Goal: Task Accomplishment & Management: Complete application form

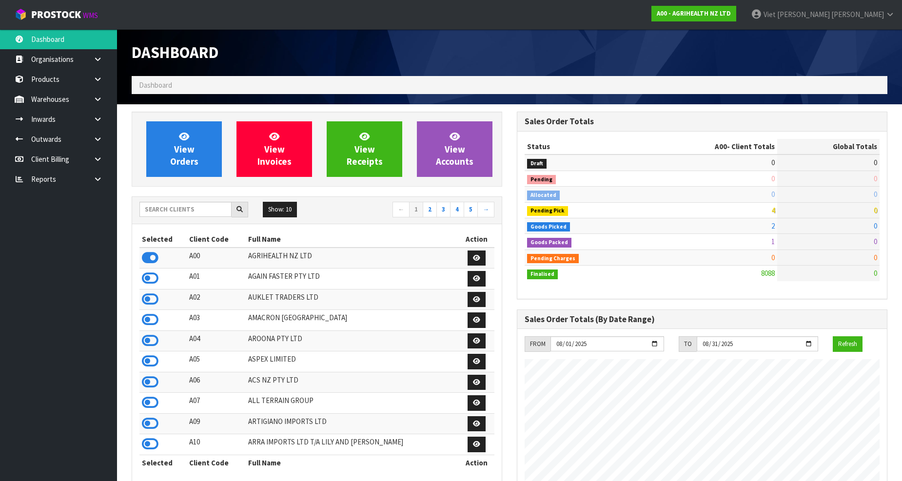
scroll to position [739, 385]
click at [399, 109] on section "View Orders View Invoices View Receipts View Accounts Show: 10 5 10 25" at bounding box center [509, 488] width 785 height 768
click at [200, 206] on input "text" at bounding box center [185, 209] width 92 height 15
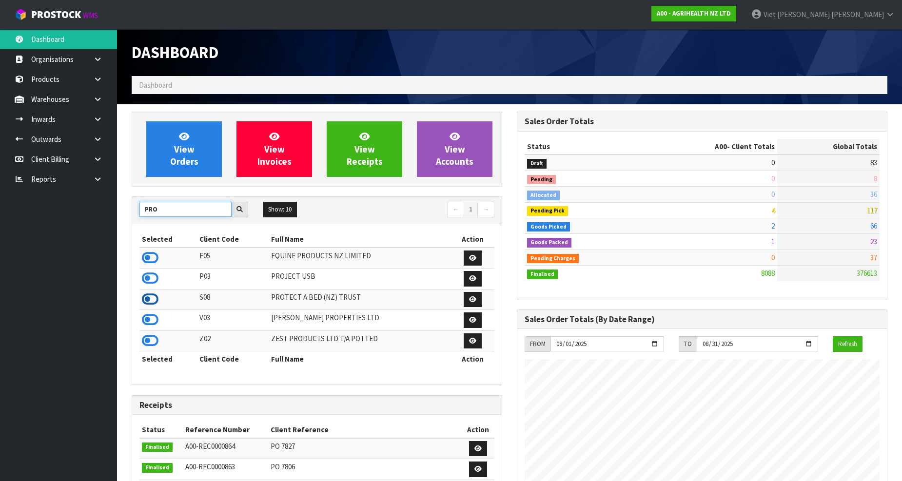
type input "PRO"
click at [152, 300] on icon at bounding box center [150, 299] width 17 height 15
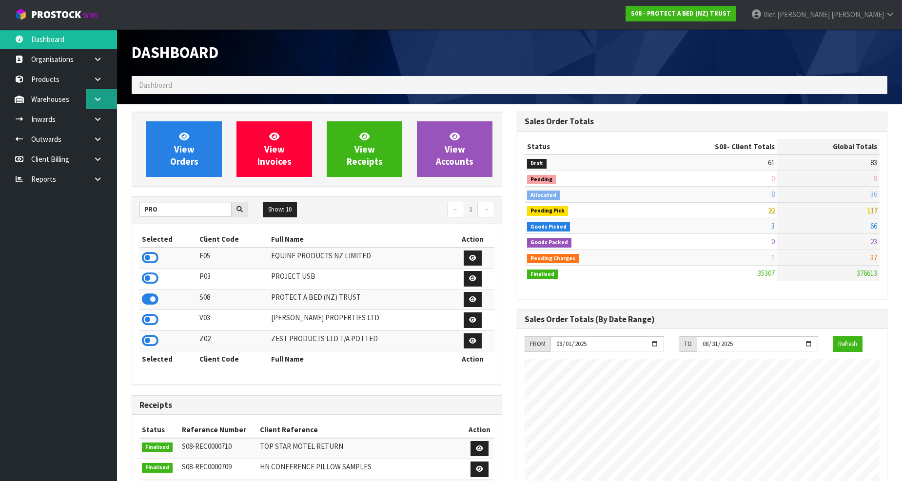
click at [95, 96] on icon at bounding box center [97, 99] width 9 height 7
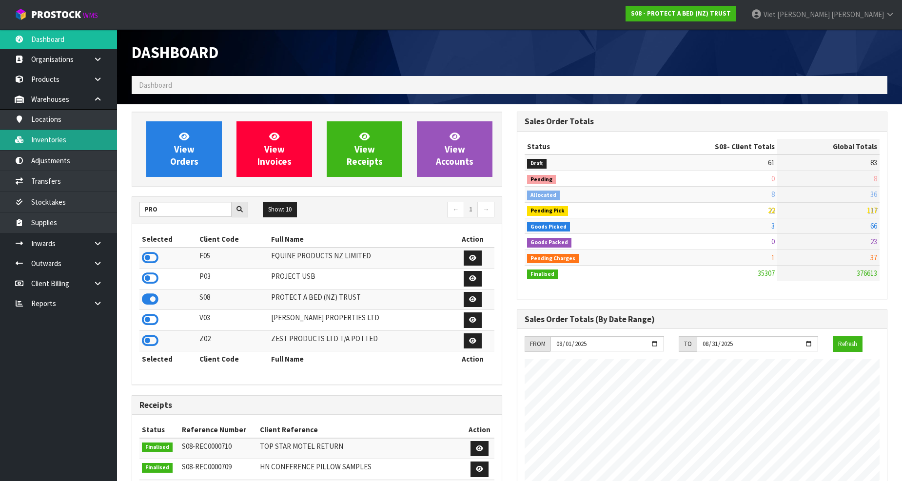
click at [51, 137] on link "Inventories" at bounding box center [58, 140] width 117 height 20
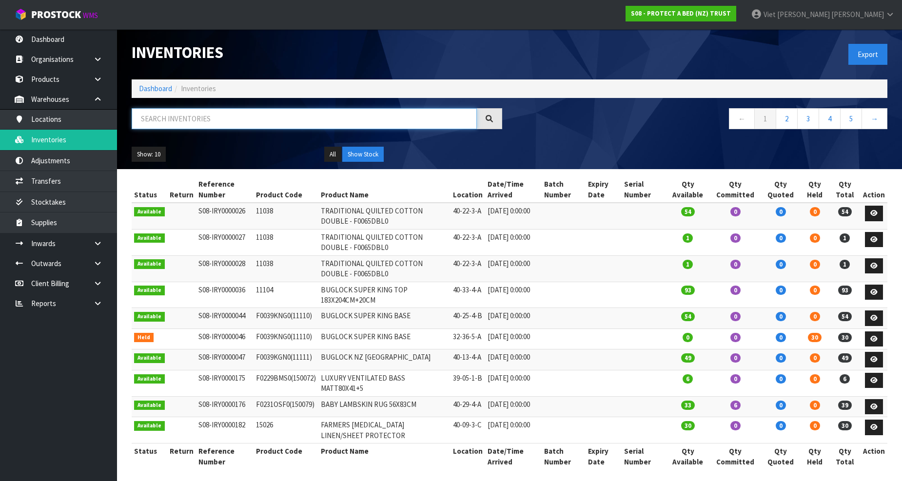
click at [238, 111] on input "text" at bounding box center [304, 118] width 345 height 21
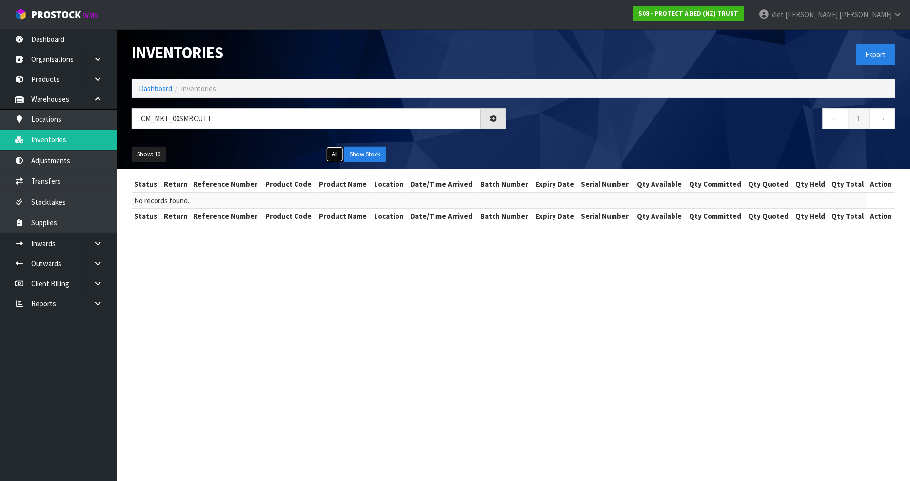
click at [336, 150] on button "All" at bounding box center [334, 155] width 17 height 16
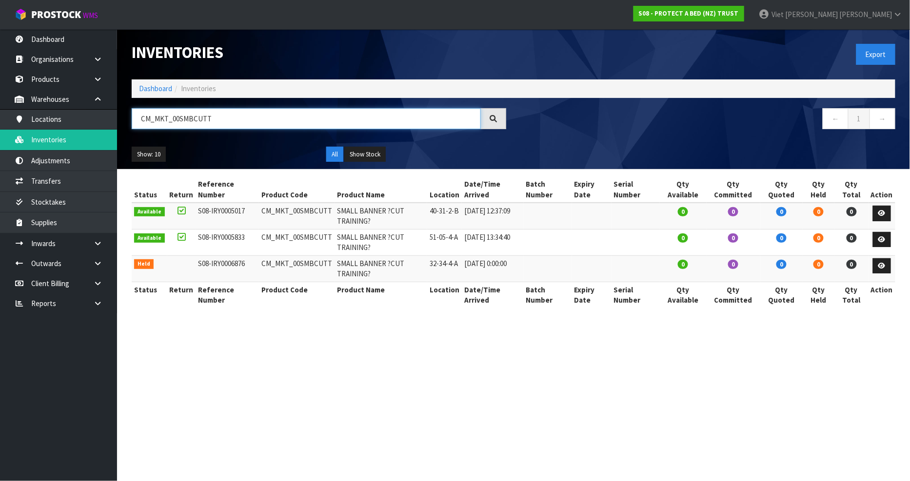
click at [273, 126] on input "CM_MKT_00SMBCUTT" at bounding box center [306, 118] width 349 height 21
type input "CM_MKT_00SMBCUTT"
click at [358, 149] on button "Show Stock" at bounding box center [364, 155] width 41 height 16
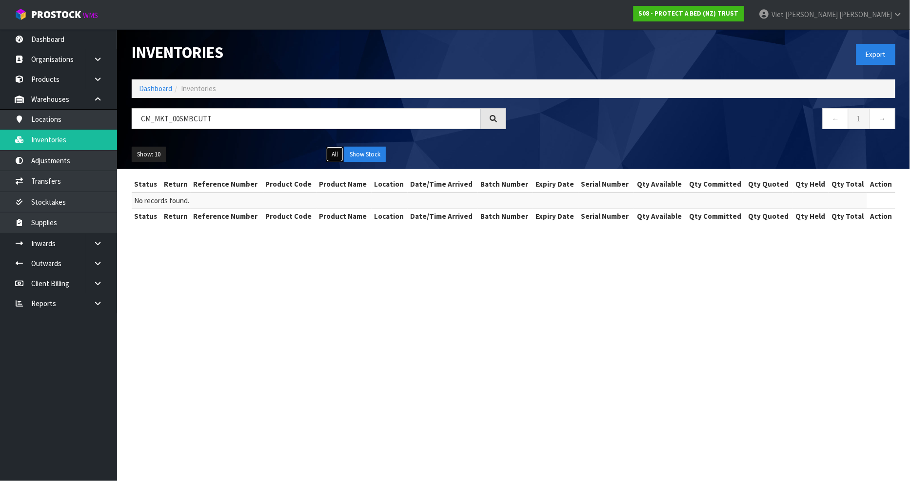
click at [337, 154] on button "All" at bounding box center [334, 155] width 17 height 16
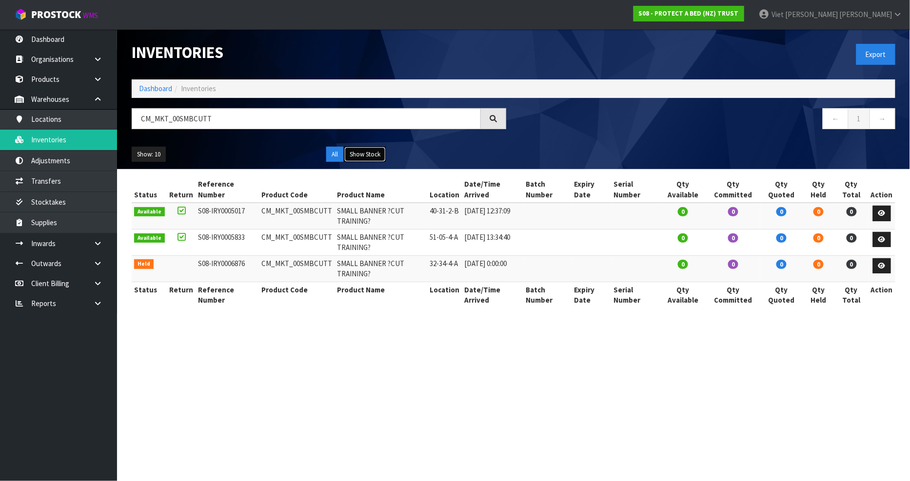
click at [378, 152] on button "Show Stock" at bounding box center [364, 155] width 41 height 16
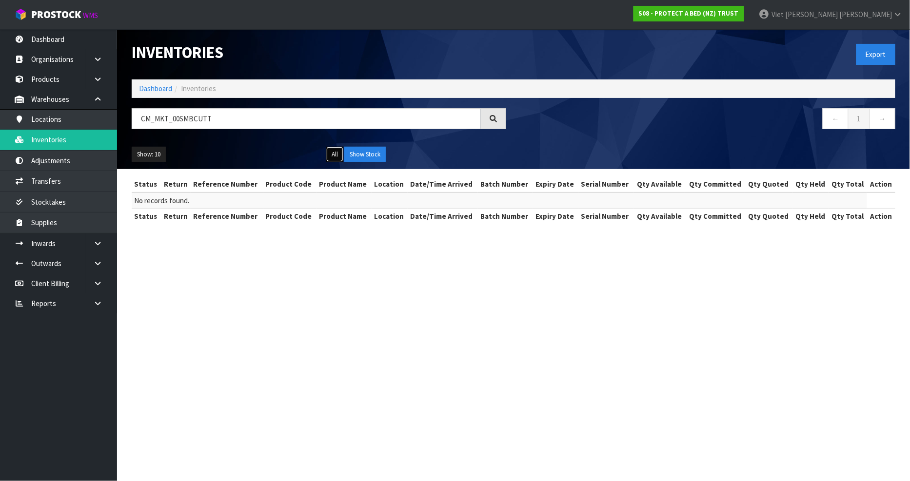
click at [327, 150] on button "All" at bounding box center [334, 155] width 17 height 16
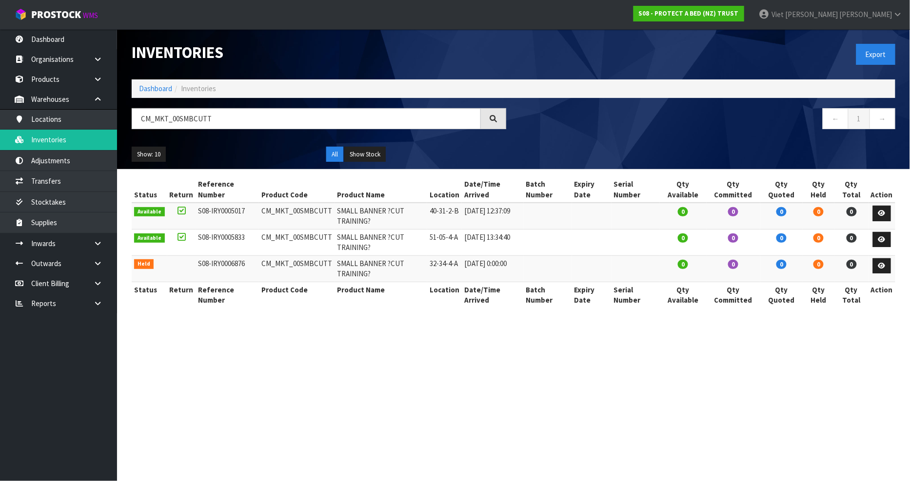
click at [376, 164] on div "Show: 10 5 10 25 50 All Show Stock" at bounding box center [513, 154] width 778 height 30
click at [384, 158] on button "Show Stock" at bounding box center [364, 155] width 41 height 16
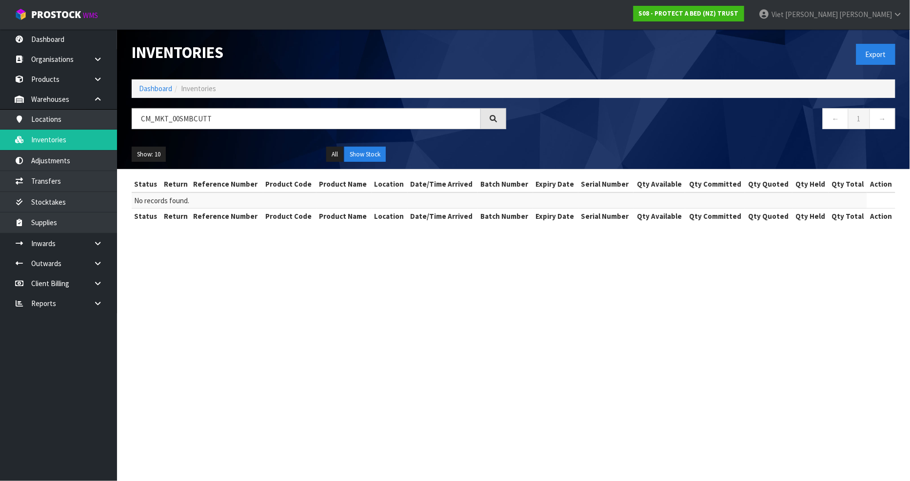
click at [315, 150] on div "Show: 10 5 10 25 50" at bounding box center [221, 155] width 195 height 16
click at [337, 152] on button "All" at bounding box center [334, 155] width 17 height 16
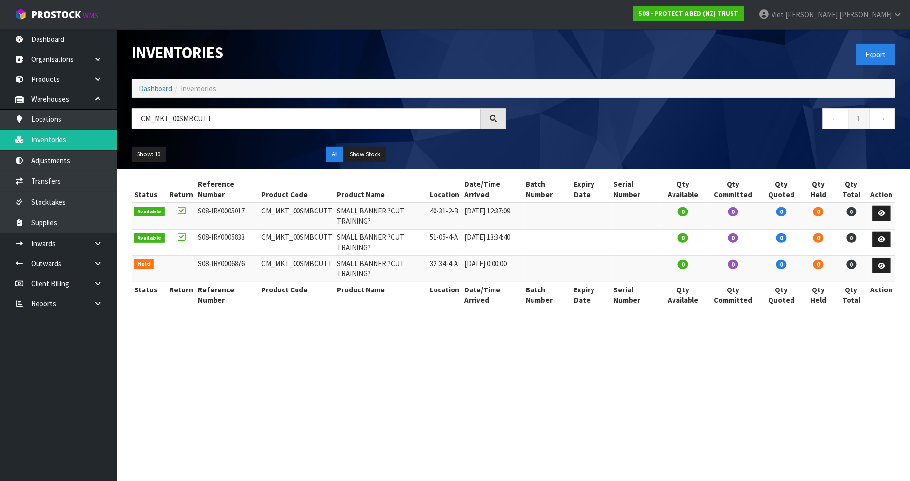
drag, startPoint x: 322, startPoint y: 239, endPoint x: 264, endPoint y: 217, distance: 62.5
click at [264, 217] on tbody "Available S08-IRY0005017 CM_MKT_00SMBCUTT SMALL BANNER ?CUT TRAINING? 40-31-2-B…" at bounding box center [514, 242] width 764 height 79
click at [432, 223] on td "40-31-2-B" at bounding box center [444, 216] width 35 height 26
click at [240, 305] on th "Reference Number" at bounding box center [227, 295] width 63 height 26
drag, startPoint x: 345, startPoint y: 125, endPoint x: 37, endPoint y: 132, distance: 308.8
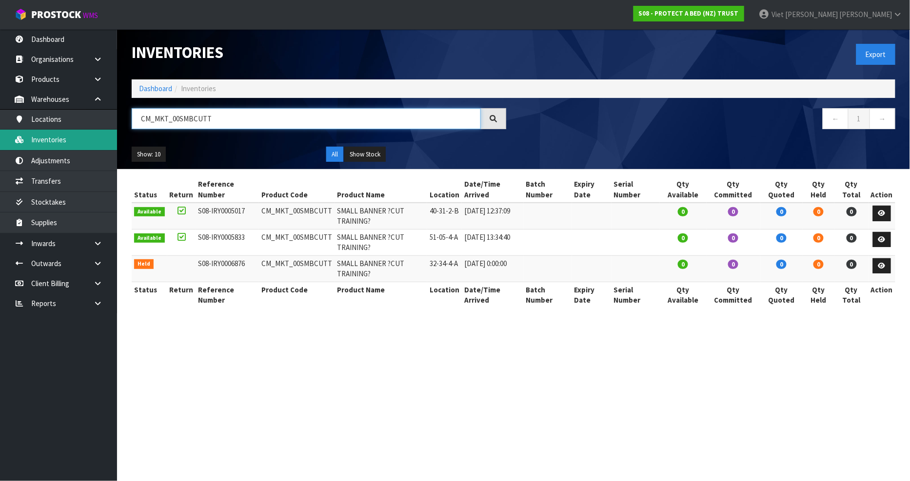
click at [37, 132] on body "Toggle navigation ProStock WMS S08 - PROTECT A BED (NZ) TRUST Viet [PERSON_NAME…" at bounding box center [455, 240] width 910 height 481
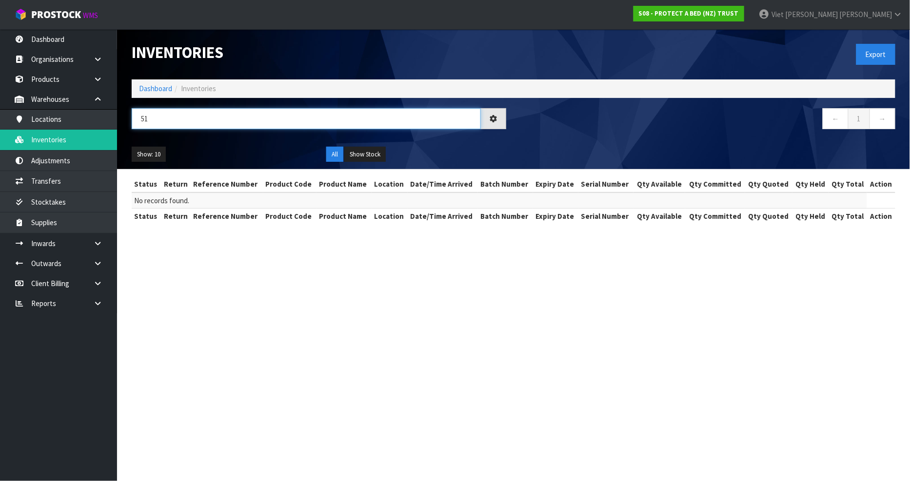
type input "5"
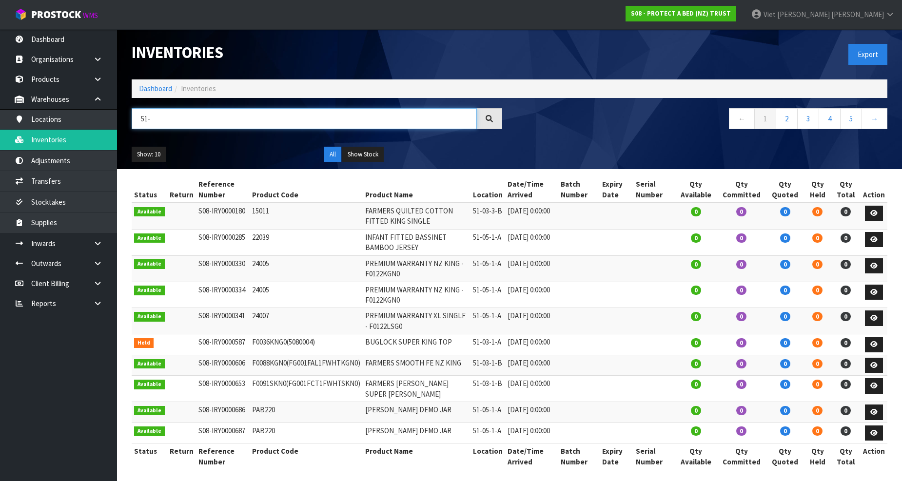
scroll to position [28, 0]
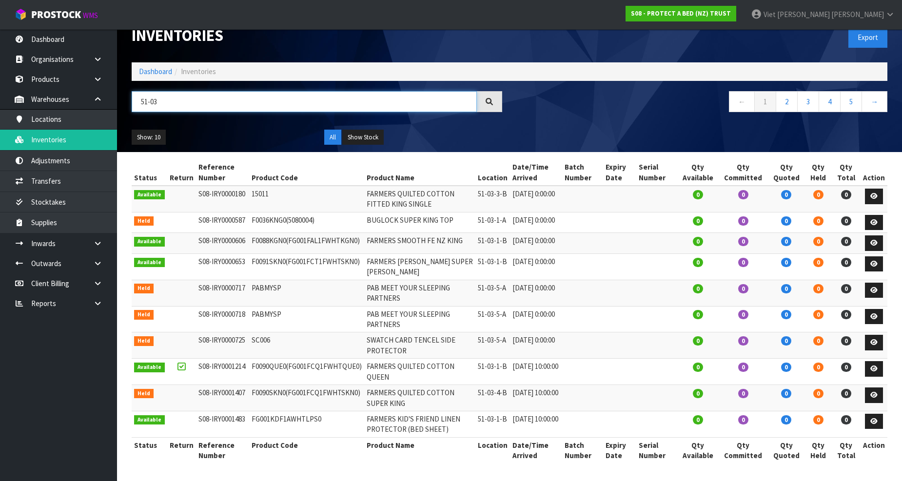
click at [283, 91] on input "51-03" at bounding box center [304, 101] width 345 height 21
type input "5"
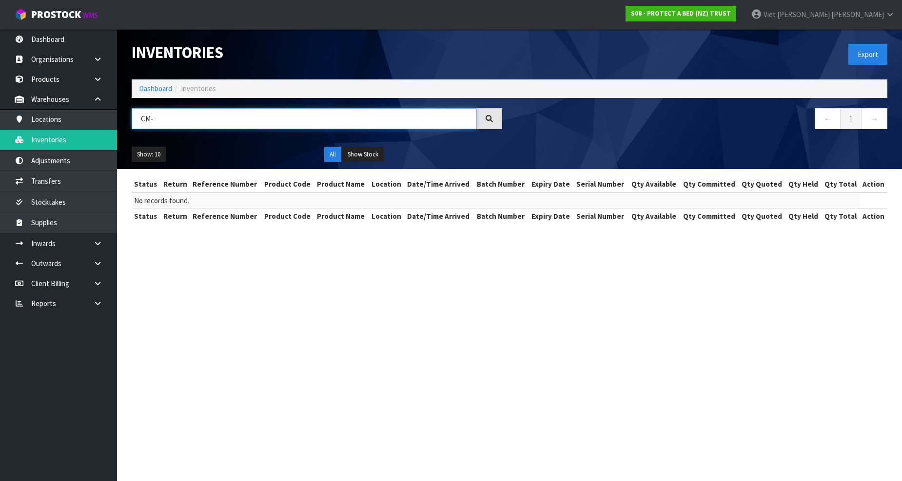
scroll to position [0, 0]
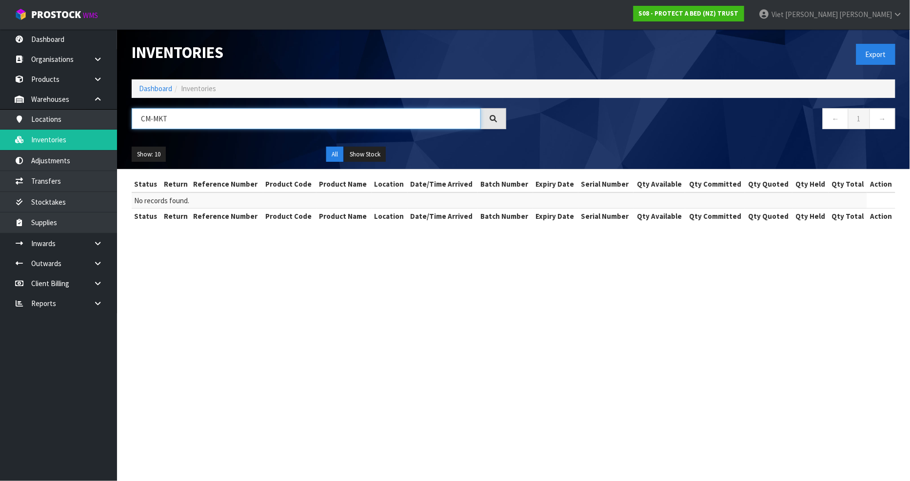
click at [183, 121] on input "CM-MKT" at bounding box center [306, 118] width 349 height 21
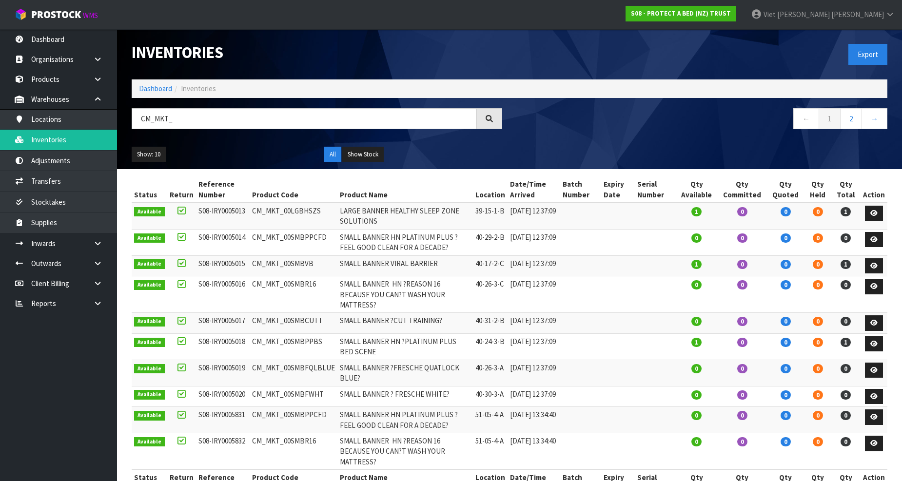
drag, startPoint x: 318, startPoint y: 318, endPoint x: 254, endPoint y: 317, distance: 64.9
click at [254, 317] on td "CM_MKT_00SMBCUTT" at bounding box center [294, 323] width 88 height 21
click at [321, 120] on input "CM_MKT_" at bounding box center [304, 118] width 345 height 21
click at [294, 118] on input "CM_MKT_" at bounding box center [304, 118] width 345 height 21
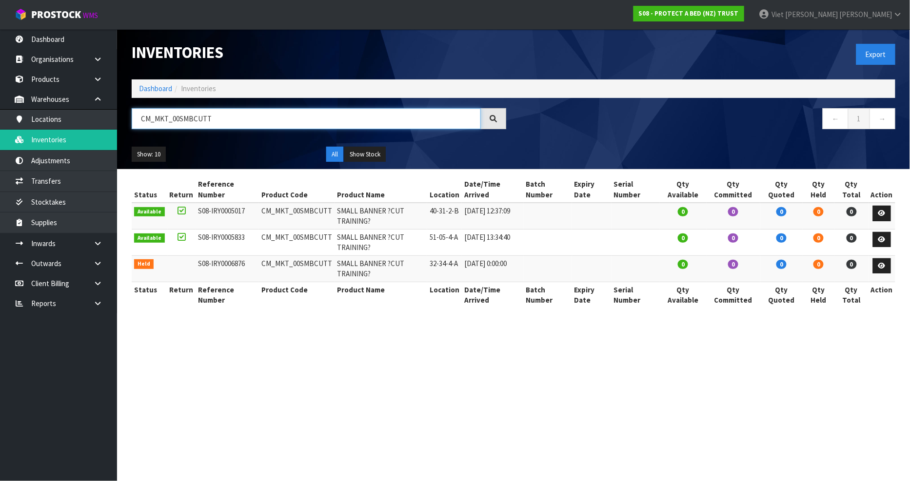
type input "CM_MKT_00SMBCUTT"
drag, startPoint x: 436, startPoint y: 238, endPoint x: 448, endPoint y: 241, distance: 12.1
click at [448, 241] on td "51-05-4-A" at bounding box center [444, 242] width 35 height 26
drag, startPoint x: 269, startPoint y: 120, endPoint x: -299, endPoint y: 135, distance: 568.8
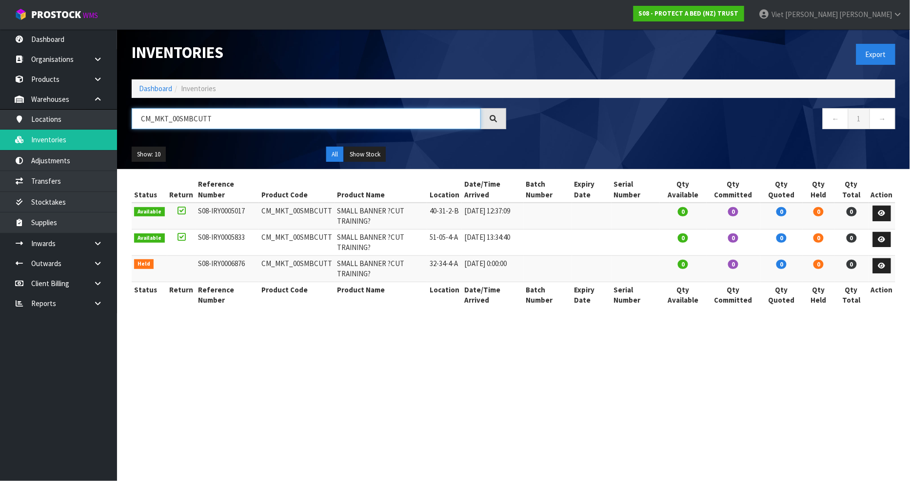
click at [0, 135] on html "Toggle navigation ProStock WMS S08 - PROTECT A BED (NZ) TRUST Viet [PERSON_NAME…" at bounding box center [455, 240] width 910 height 481
click at [52, 59] on link "Organisations" at bounding box center [58, 59] width 117 height 20
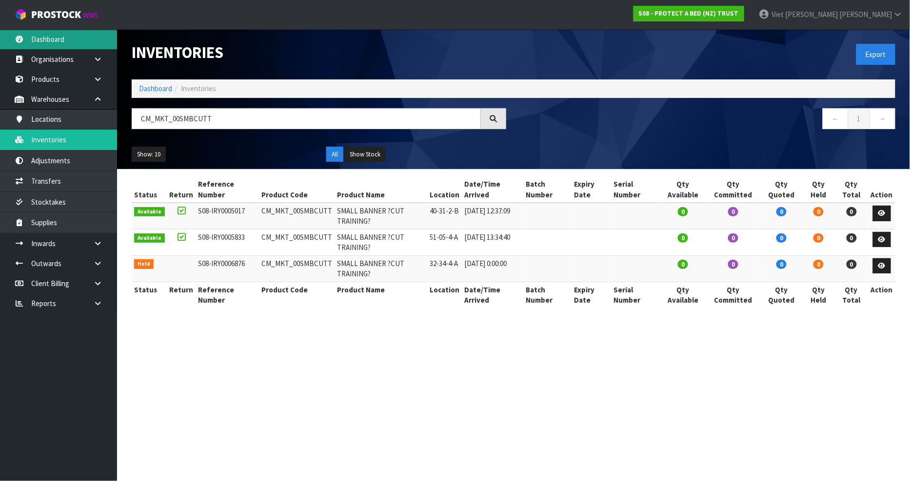
click at [53, 33] on body "Toggle navigation ProStock WMS S08 - PROTECT A BED (NZ) TRUST Viet [PERSON_NAME…" at bounding box center [455, 240] width 910 height 481
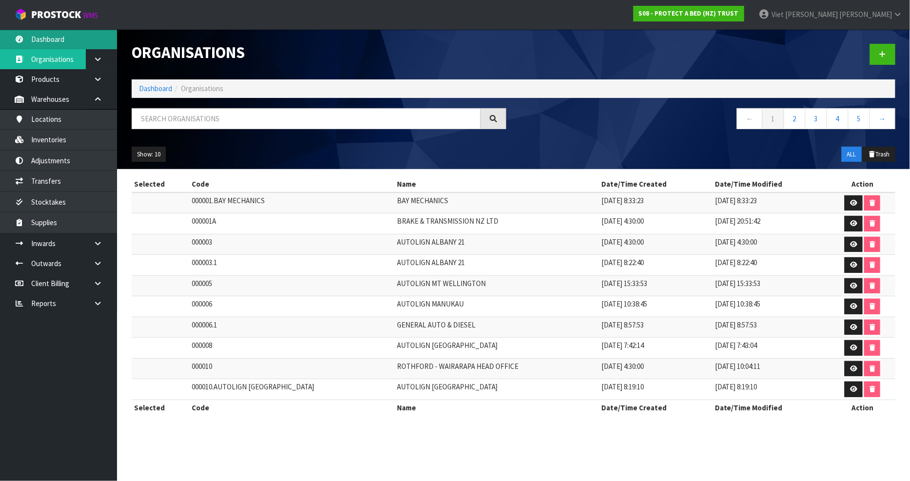
click at [27, 41] on link "Dashboard" at bounding box center [58, 39] width 117 height 20
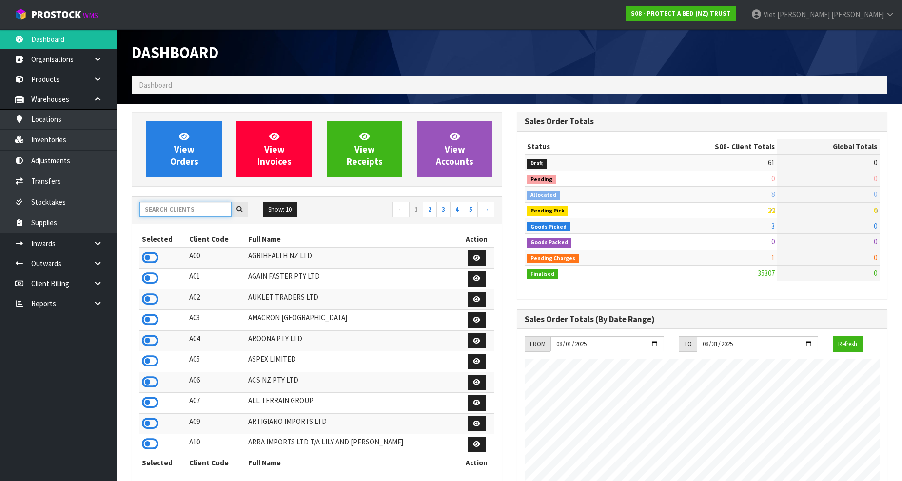
scroll to position [739, 385]
click at [209, 213] on input "text" at bounding box center [185, 209] width 92 height 15
click at [158, 257] on icon at bounding box center [150, 258] width 17 height 15
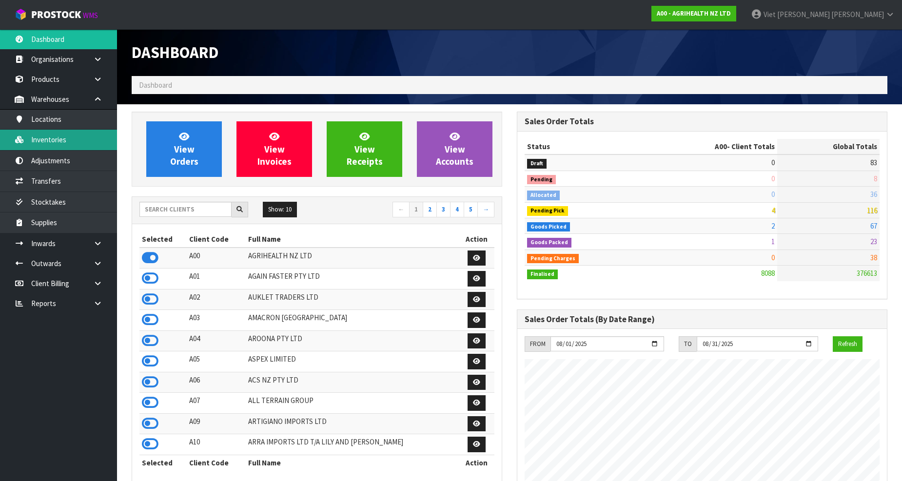
click at [67, 142] on link "Inventories" at bounding box center [58, 140] width 117 height 20
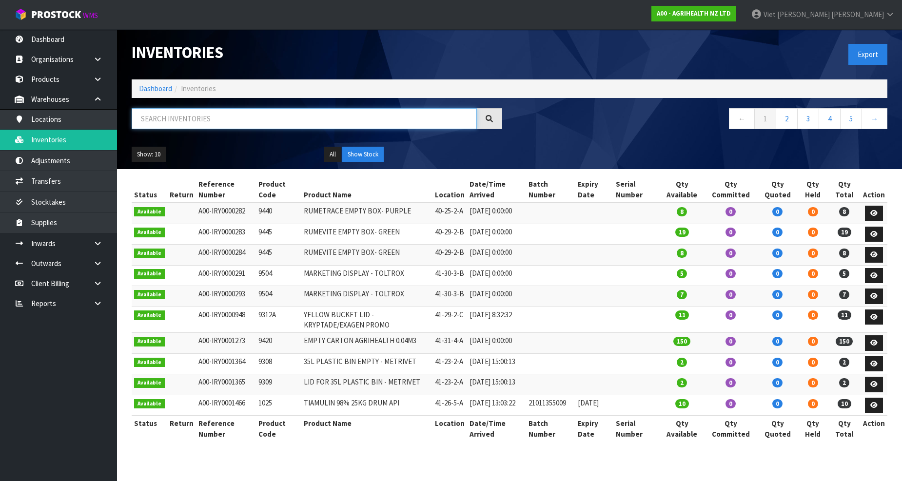
click at [164, 115] on input "text" at bounding box center [304, 118] width 345 height 21
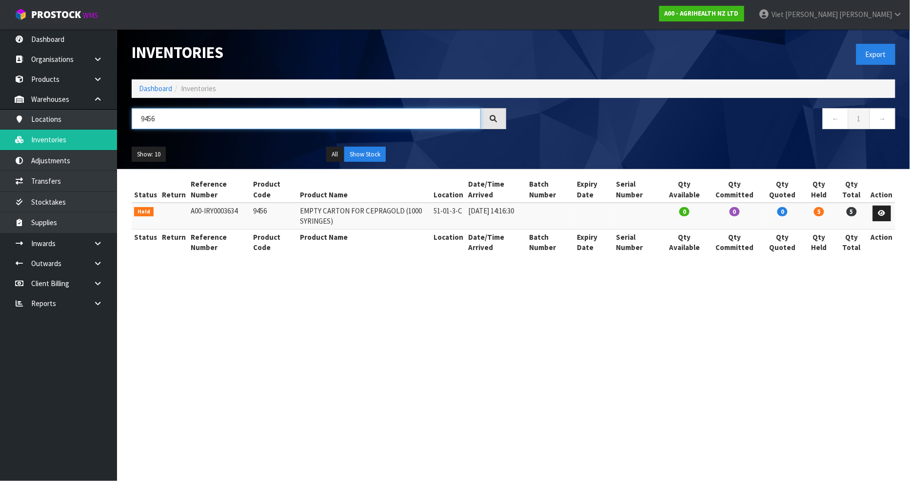
type input "9456"
click at [91, 304] on link at bounding box center [101, 304] width 31 height 20
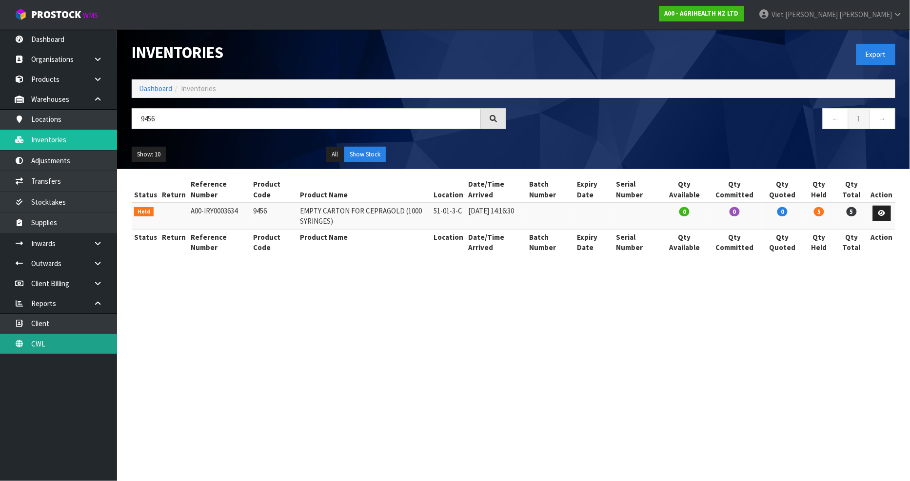
click at [59, 336] on link "CWL" at bounding box center [58, 344] width 117 height 20
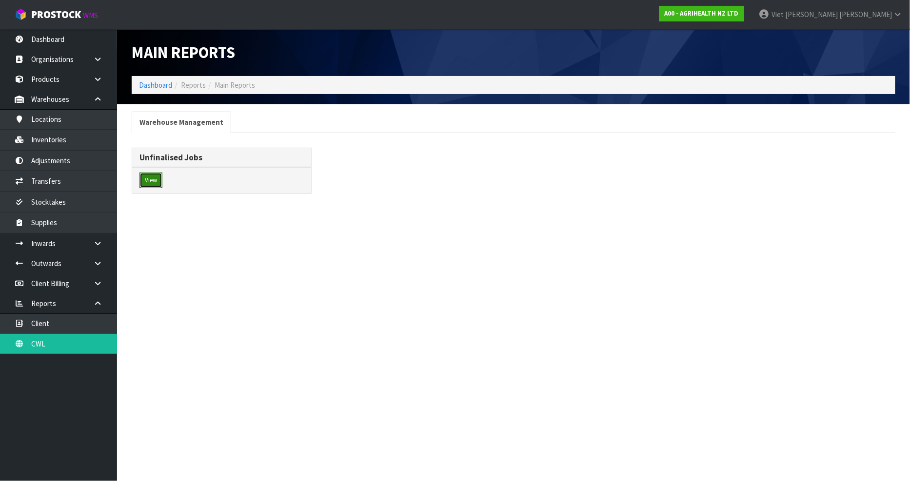
click at [159, 179] on button "View" at bounding box center [150, 181] width 23 height 16
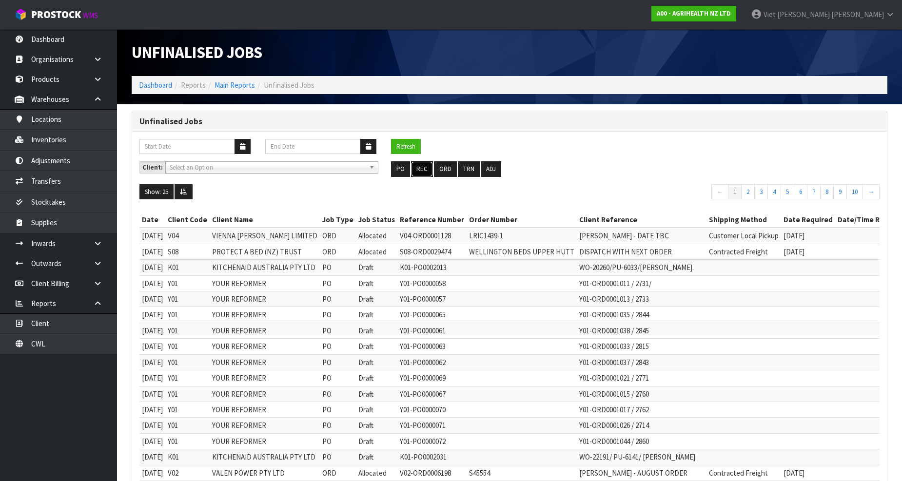
click at [418, 171] on button "REC" at bounding box center [422, 169] width 22 height 16
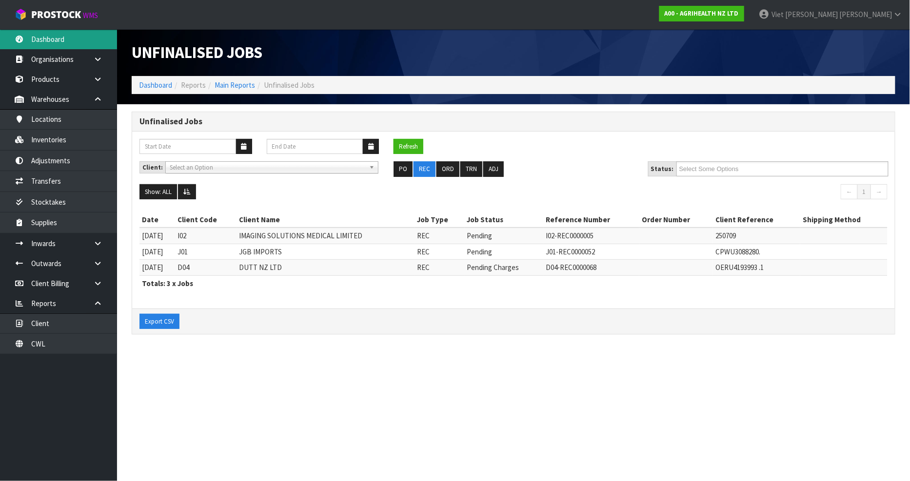
click at [47, 30] on link "Dashboard" at bounding box center [58, 39] width 117 height 20
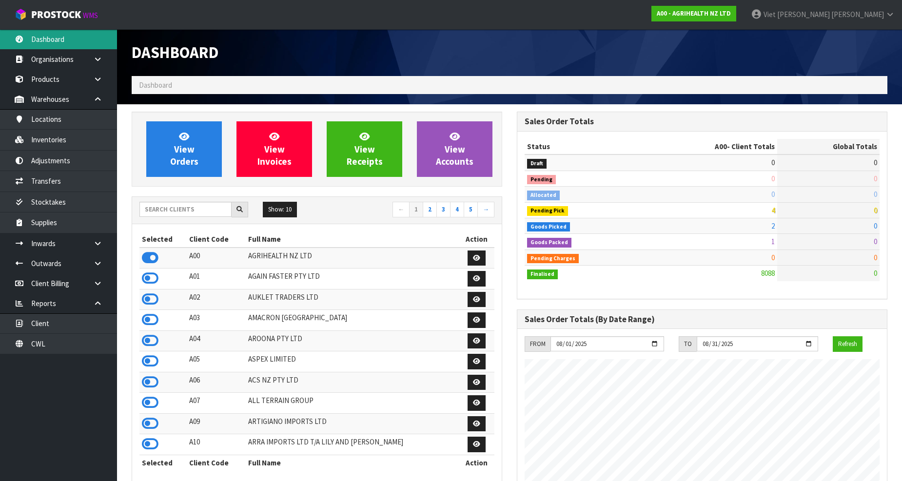
scroll to position [739, 385]
click at [70, 341] on link "CWL" at bounding box center [58, 344] width 117 height 20
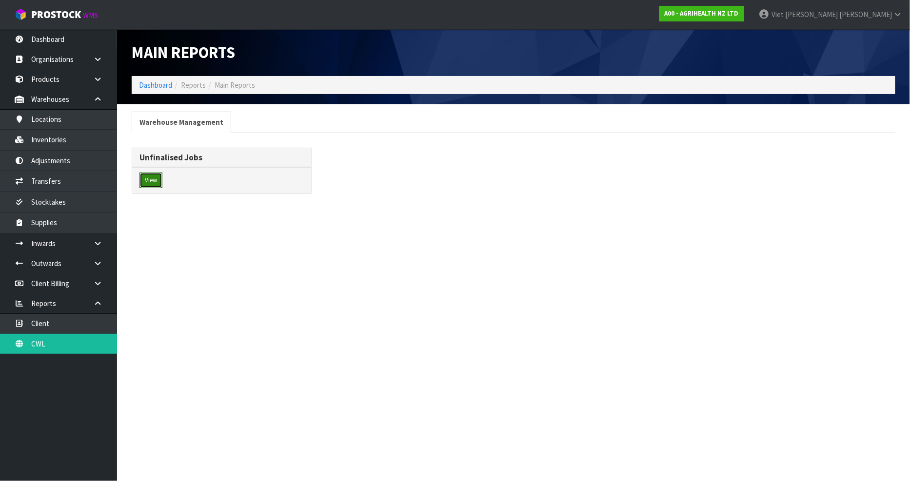
drag, startPoint x: 149, startPoint y: 178, endPoint x: 155, endPoint y: 177, distance: 5.6
click at [150, 178] on button "View" at bounding box center [150, 181] width 23 height 16
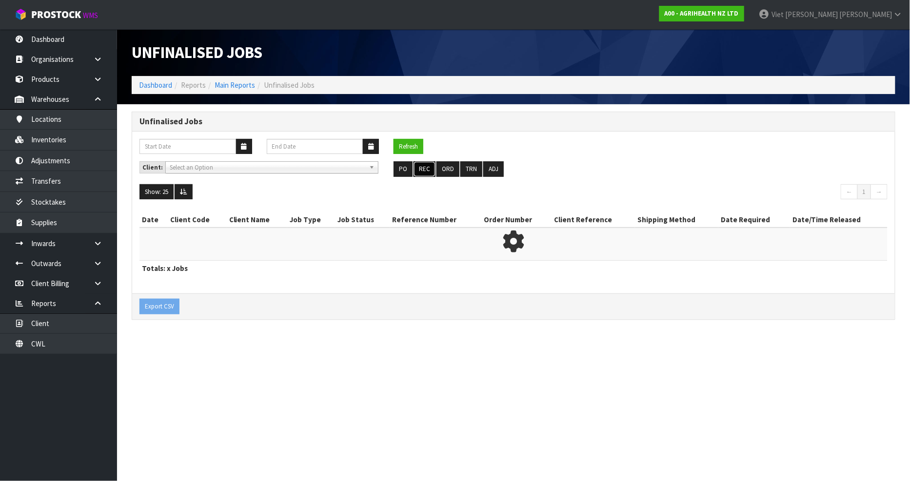
click at [427, 168] on button "REC" at bounding box center [425, 169] width 22 height 16
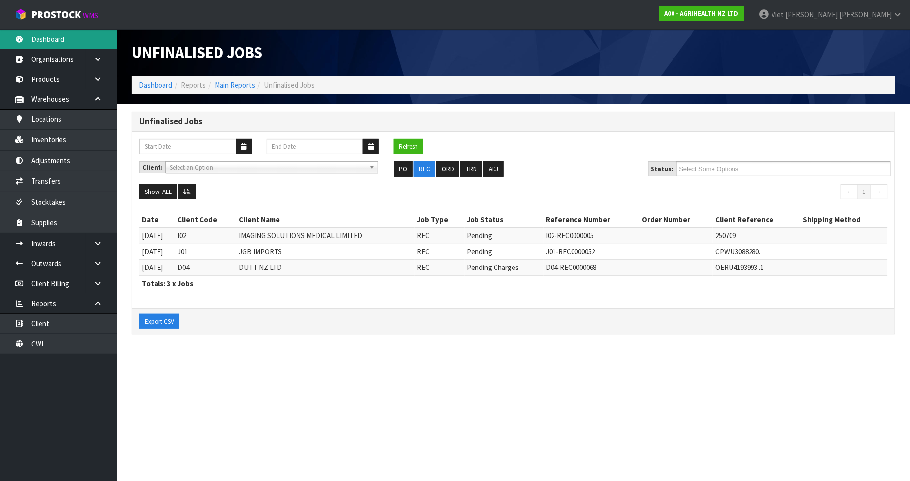
click at [58, 46] on link "Dashboard" at bounding box center [58, 39] width 117 height 20
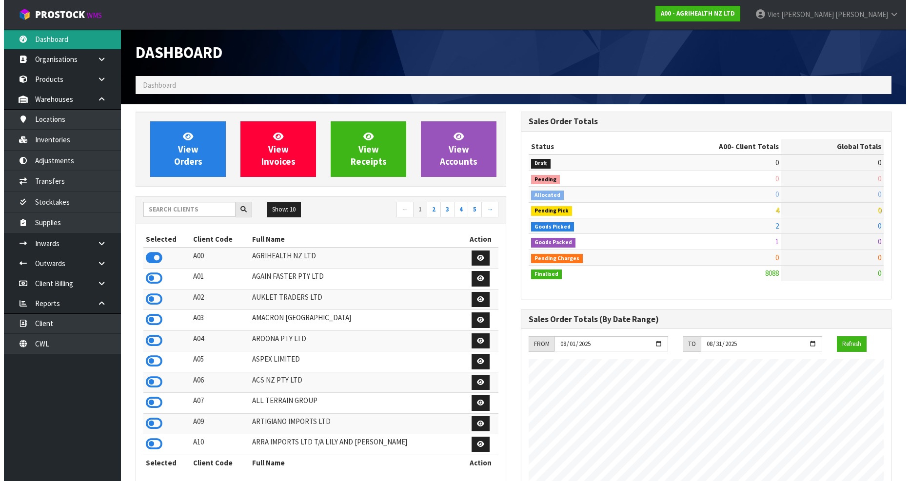
scroll to position [739, 385]
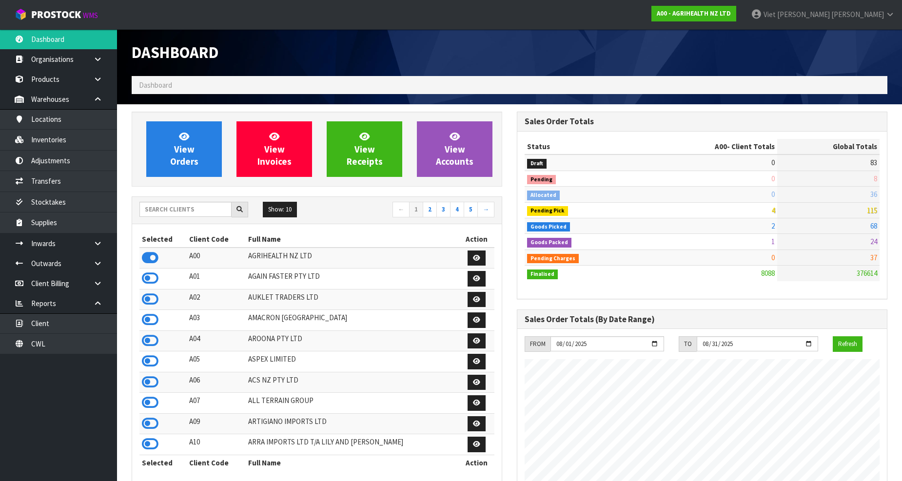
click at [449, 57] on h1 "Dashboard" at bounding box center [317, 53] width 371 height 18
click at [70, 142] on link "Inventories" at bounding box center [58, 140] width 117 height 20
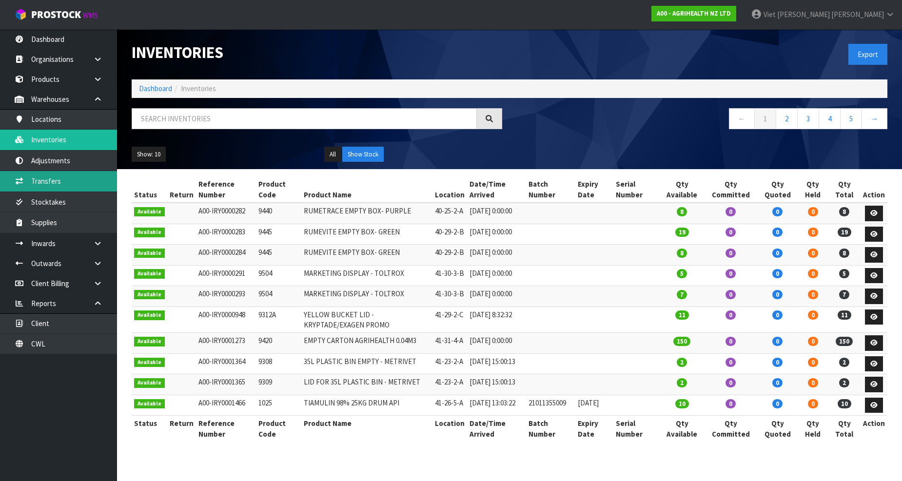
click at [75, 183] on link "Transfers" at bounding box center [58, 181] width 117 height 20
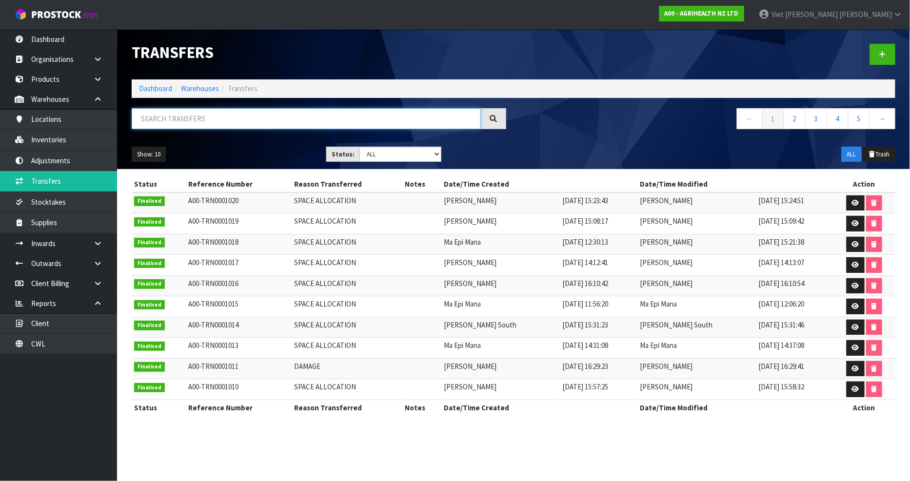
click at [323, 122] on input "text" at bounding box center [306, 118] width 349 height 21
click at [881, 48] on link at bounding box center [882, 54] width 25 height 21
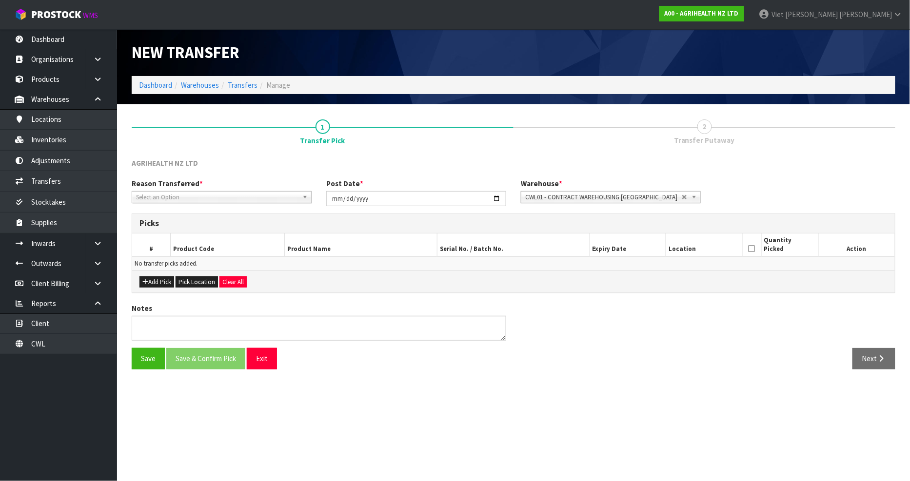
click at [218, 194] on span "Select an Option" at bounding box center [217, 198] width 162 height 12
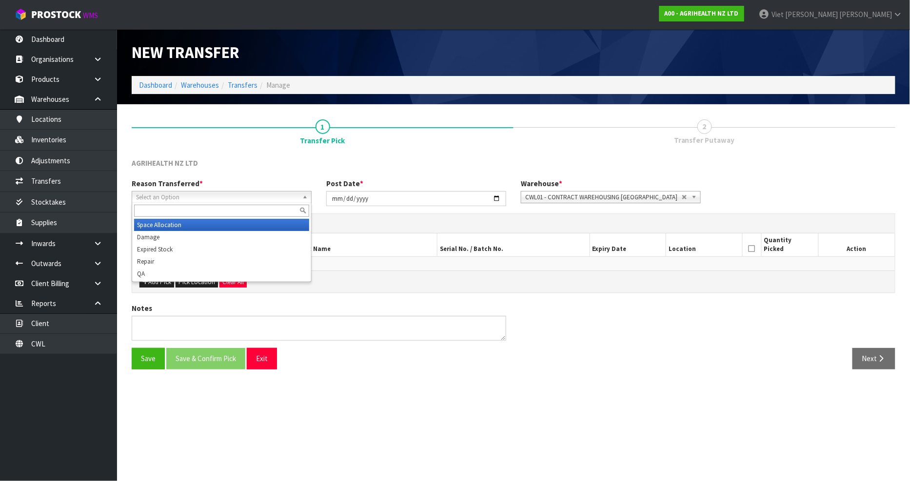
click at [198, 228] on li "Space Allocation" at bounding box center [221, 225] width 175 height 12
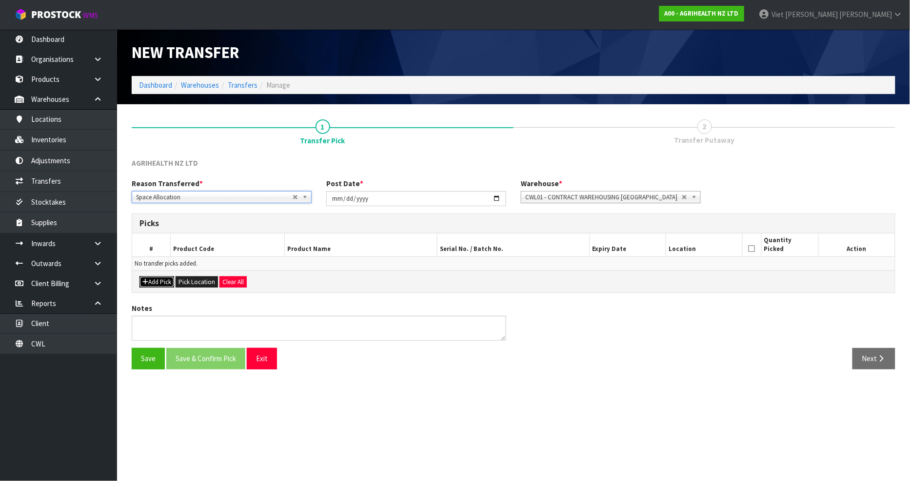
click at [160, 286] on button "Add Pick" at bounding box center [156, 282] width 35 height 12
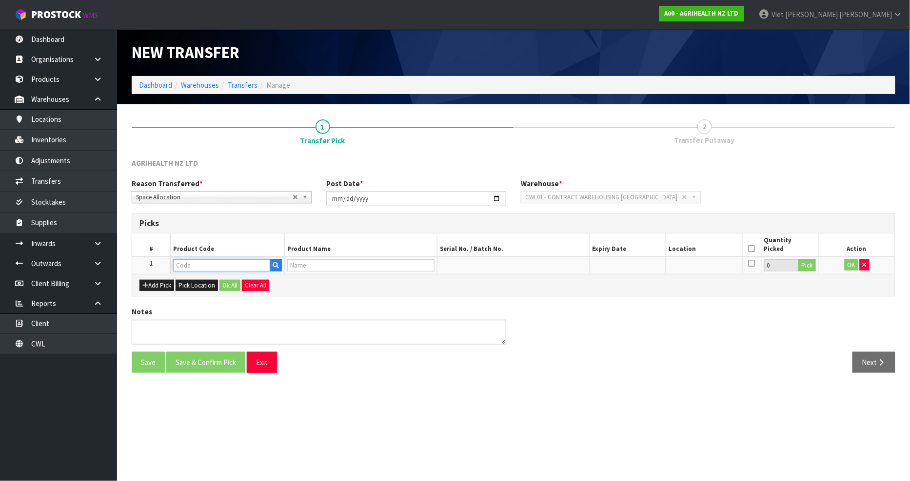
click at [250, 264] on input "text" at bounding box center [222, 265] width 98 height 12
type input "9456"
type input "EMPTY CARTON FOR CEPRAGOLD (1000 SYRINGES)"
type input "9456"
click at [517, 294] on div "Add Pick Pick Location Ok All Clear All" at bounding box center [513, 285] width 763 height 22
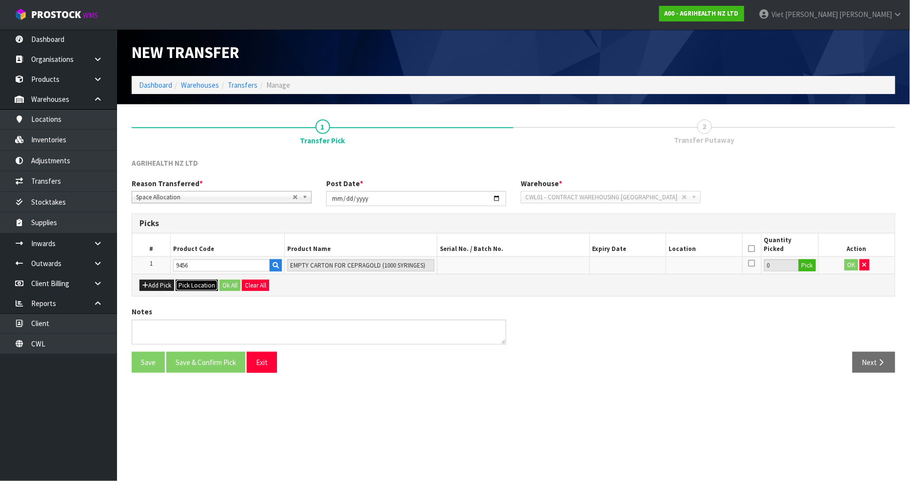
click at [196, 288] on button "Pick Location" at bounding box center [197, 286] width 42 height 12
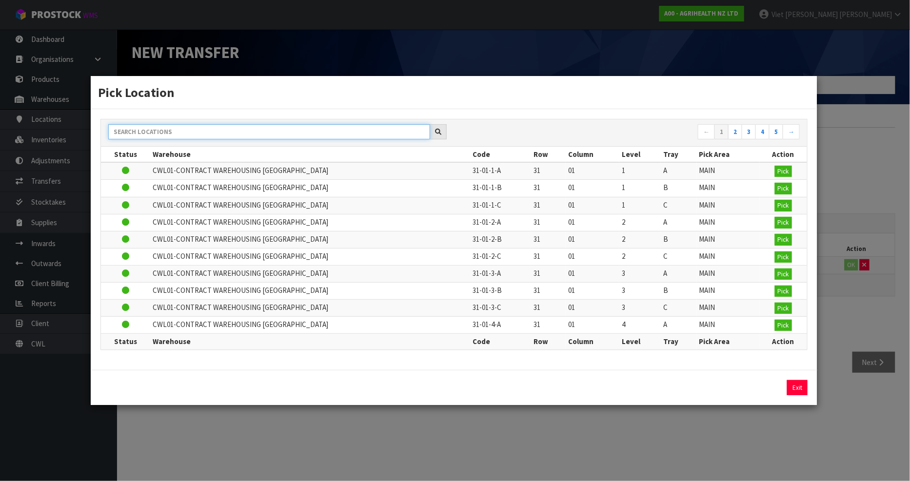
click at [256, 127] on input "text" at bounding box center [269, 131] width 322 height 15
click at [326, 402] on div "Exit" at bounding box center [454, 388] width 727 height 36
drag, startPoint x: 315, startPoint y: 418, endPoint x: 909, endPoint y: 325, distance: 602.1
click at [315, 418] on div "Pick Location ← 1 2 3 4 5 → Status Warehouse Code Row Column Level Tray Pick Ar…" at bounding box center [455, 240] width 910 height 481
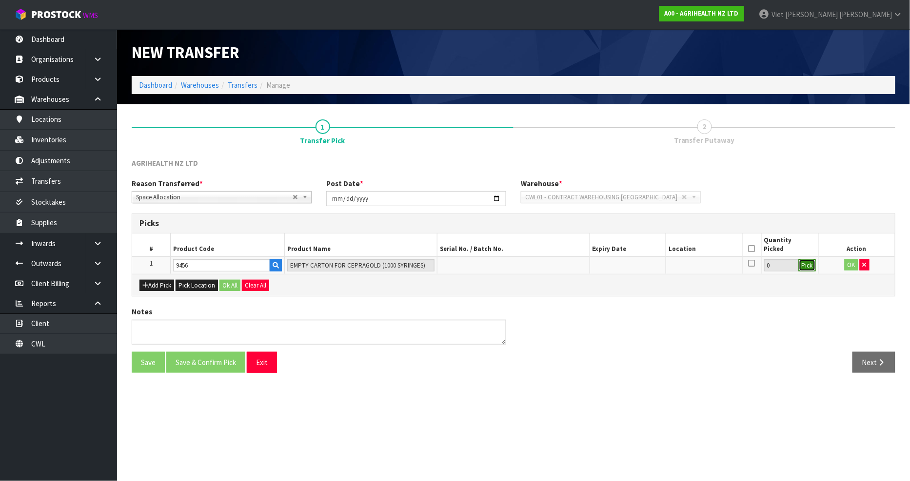
click at [803, 268] on button "Pick" at bounding box center [807, 265] width 17 height 13
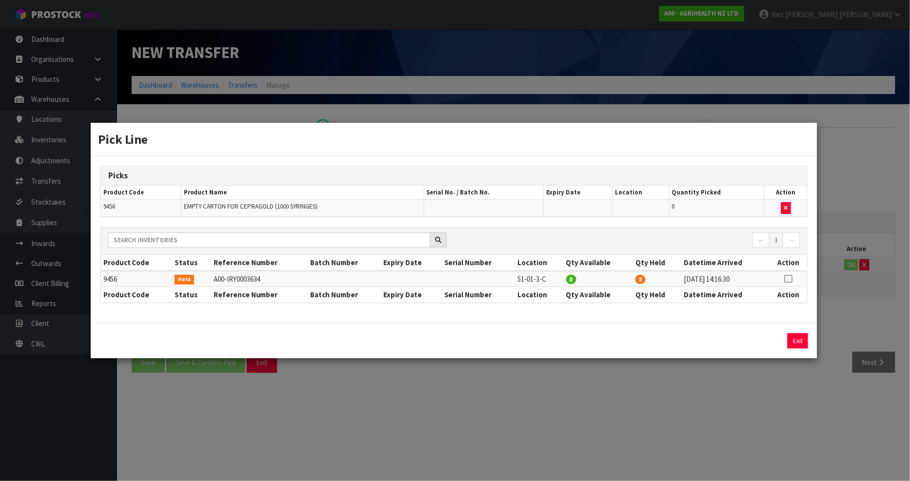
click at [793, 281] on td at bounding box center [789, 279] width 38 height 16
click at [788, 279] on icon at bounding box center [789, 279] width 8 height 0
click at [759, 342] on button "Assign Pick" at bounding box center [765, 341] width 40 height 15
type input "5"
click at [798, 343] on button "Exit" at bounding box center [798, 341] width 20 height 15
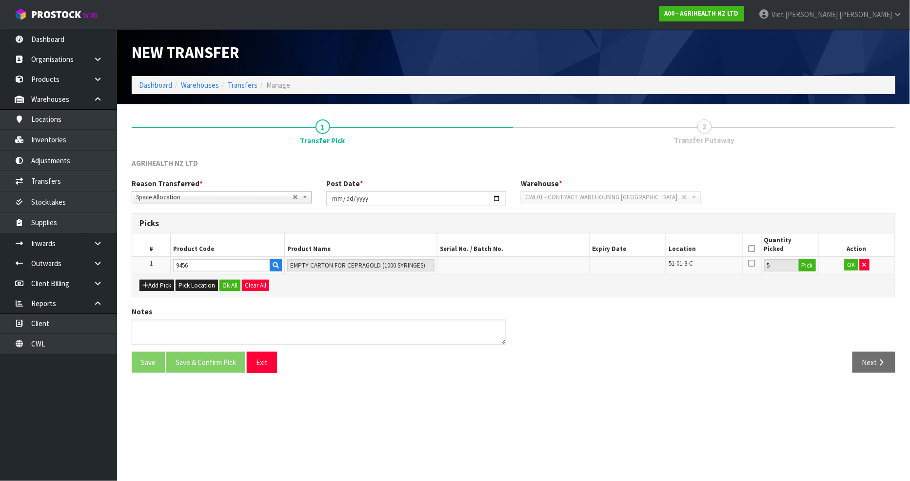
click at [741, 348] on div "Notes" at bounding box center [513, 329] width 778 height 45
click at [846, 261] on button "OK" at bounding box center [852, 265] width 14 height 12
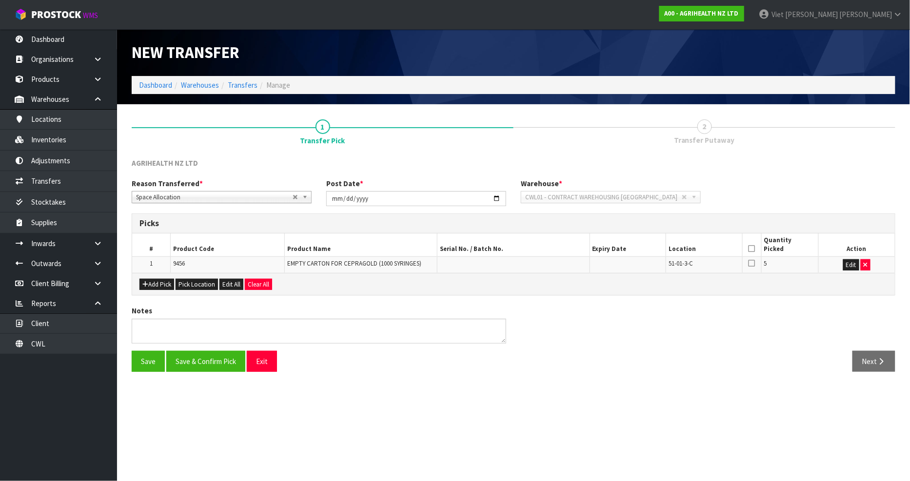
click at [754, 249] on icon at bounding box center [751, 249] width 7 height 0
click at [184, 364] on button "Save & Confirm Pick" at bounding box center [205, 361] width 79 height 21
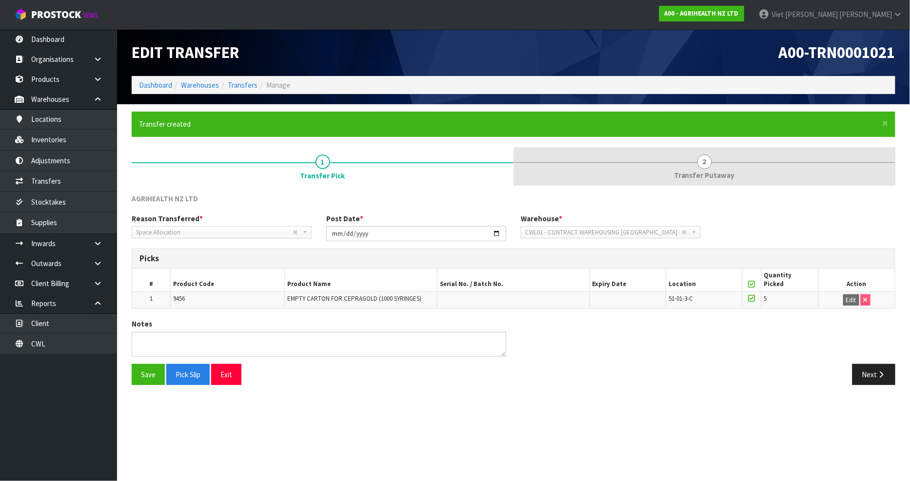
click at [708, 159] on span "2" at bounding box center [704, 162] width 15 height 15
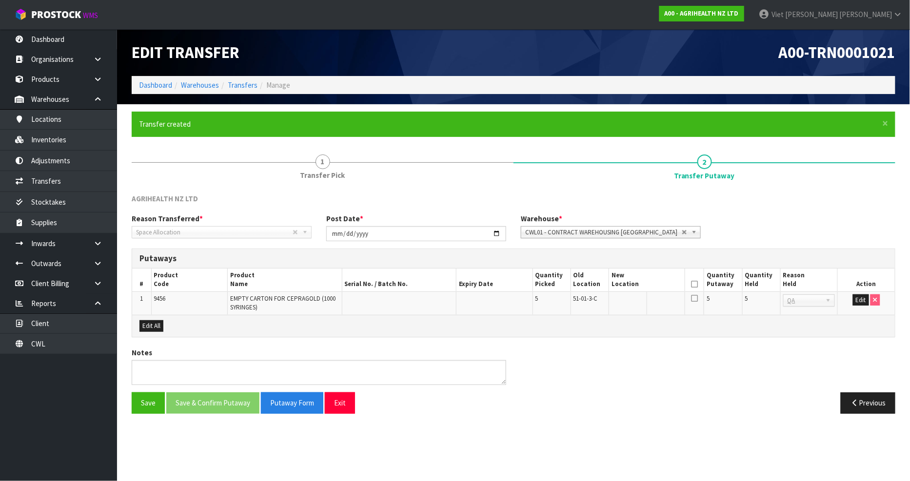
drag, startPoint x: 612, startPoint y: 304, endPoint x: 618, endPoint y: 304, distance: 6.4
click at [612, 304] on td at bounding box center [628, 303] width 38 height 23
click at [862, 303] on button "Edit" at bounding box center [861, 301] width 16 height 12
click at [612, 300] on input "text" at bounding box center [640, 301] width 59 height 12
type input "4"
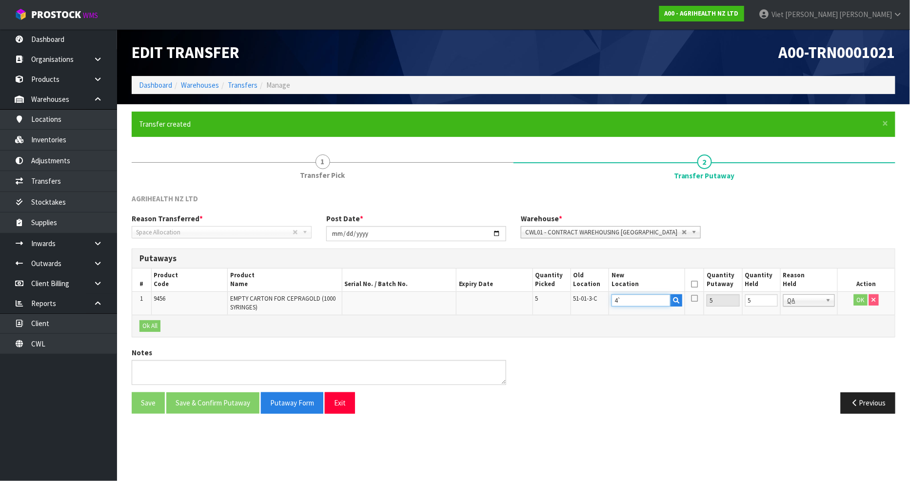
type input "4"
type input "41-29-2"
click at [681, 325] on link "41-29-2 -B" at bounding box center [650, 329] width 77 height 13
type input "41-29-2-B"
click at [686, 296] on td at bounding box center [694, 303] width 19 height 23
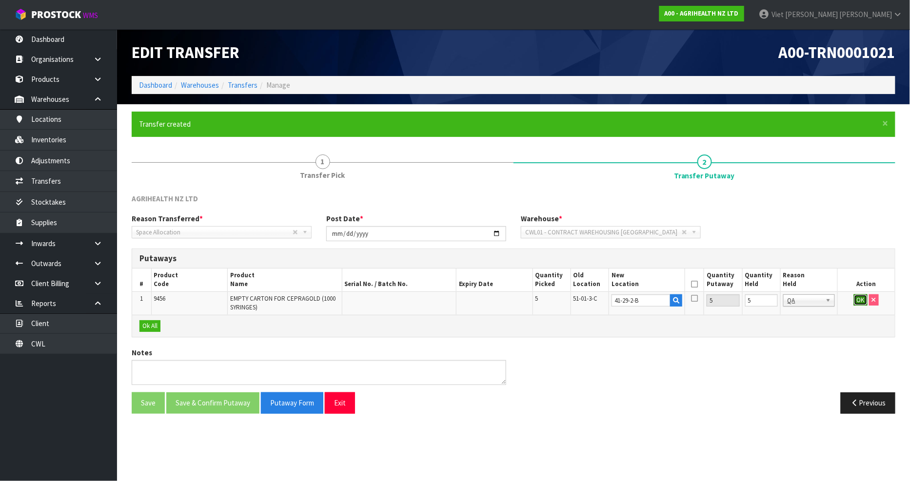
click at [858, 302] on button "OK" at bounding box center [861, 301] width 14 height 12
click at [143, 408] on button "Save" at bounding box center [148, 403] width 33 height 21
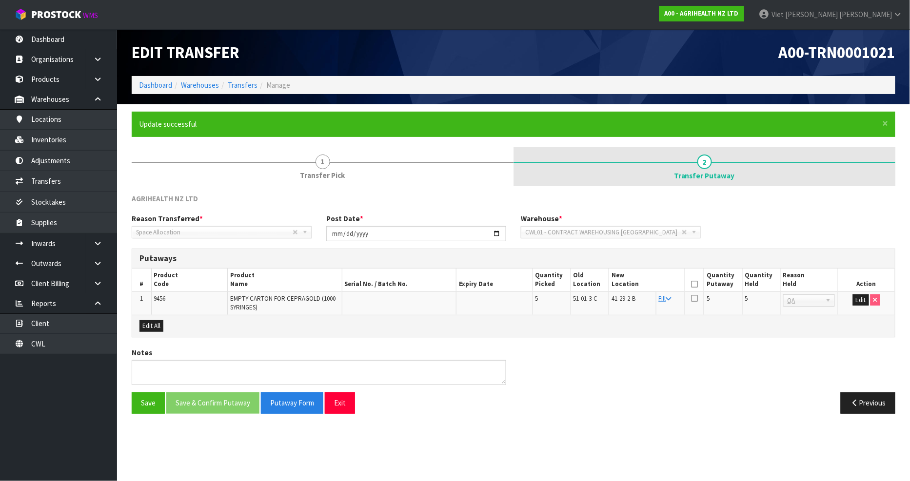
click at [703, 168] on span "2" at bounding box center [704, 162] width 15 height 15
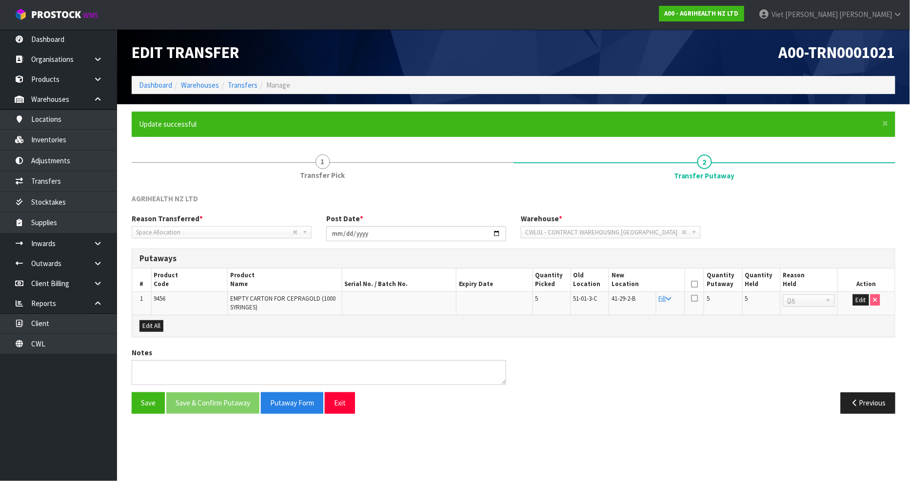
drag, startPoint x: 795, startPoint y: 309, endPoint x: 787, endPoint y: 328, distance: 21.4
click at [791, 320] on div "Putaways # Product Code Product Name Serial No. / Batch No. Expiry Date Quantit…" at bounding box center [514, 293] width 764 height 89
click at [847, 310] on td "Edit" at bounding box center [866, 303] width 57 height 23
click at [855, 304] on button "Edit" at bounding box center [861, 301] width 16 height 12
click at [858, 303] on button "OK" at bounding box center [861, 301] width 14 height 12
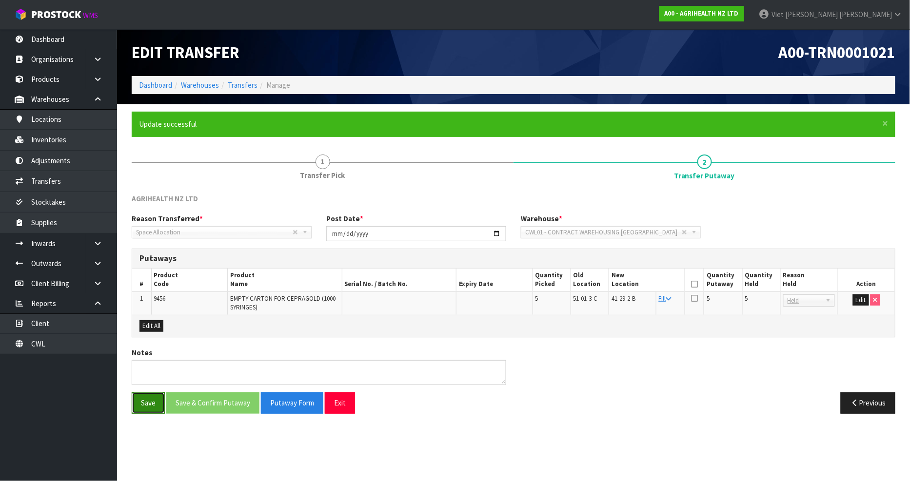
click at [147, 409] on button "Save" at bounding box center [148, 403] width 33 height 21
click at [694, 299] on icon at bounding box center [694, 299] width 7 height 8
click at [0, 0] on input "checkbox" at bounding box center [0, 0] width 0 height 0
click at [202, 411] on button "Save & Confirm Putaway" at bounding box center [212, 403] width 93 height 21
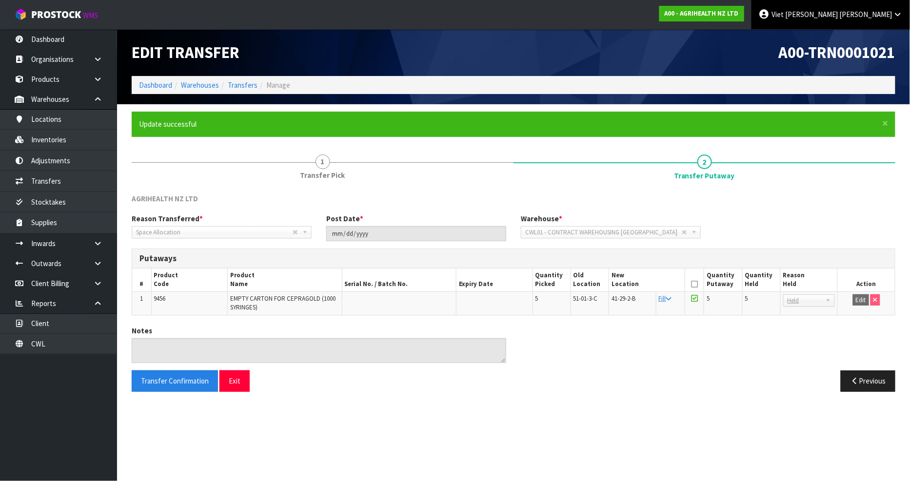
click at [852, 8] on link "Viet [PERSON_NAME]" at bounding box center [830, 14] width 158 height 29
click at [864, 42] on link "Logout" at bounding box center [870, 38] width 77 height 13
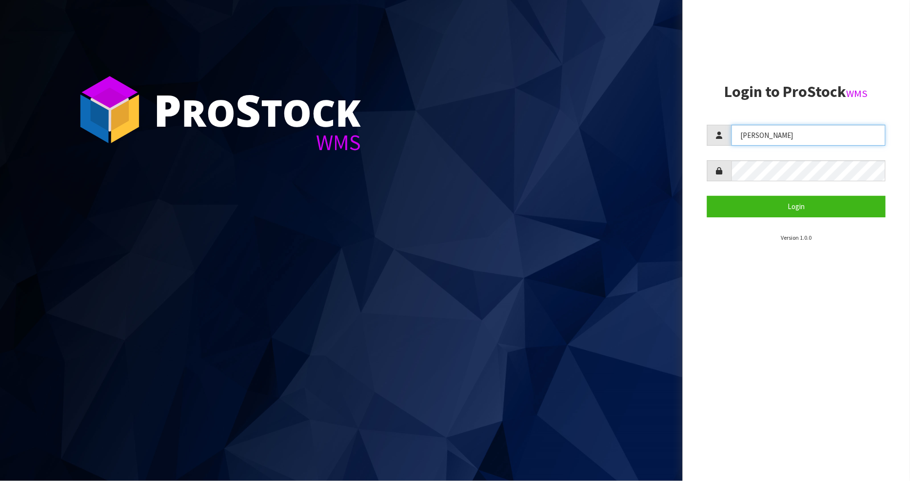
drag, startPoint x: 800, startPoint y: 134, endPoint x: 729, endPoint y: 146, distance: 72.2
click at [729, 146] on form "Johnny Login" at bounding box center [796, 171] width 179 height 92
type input "PRABHNEET"
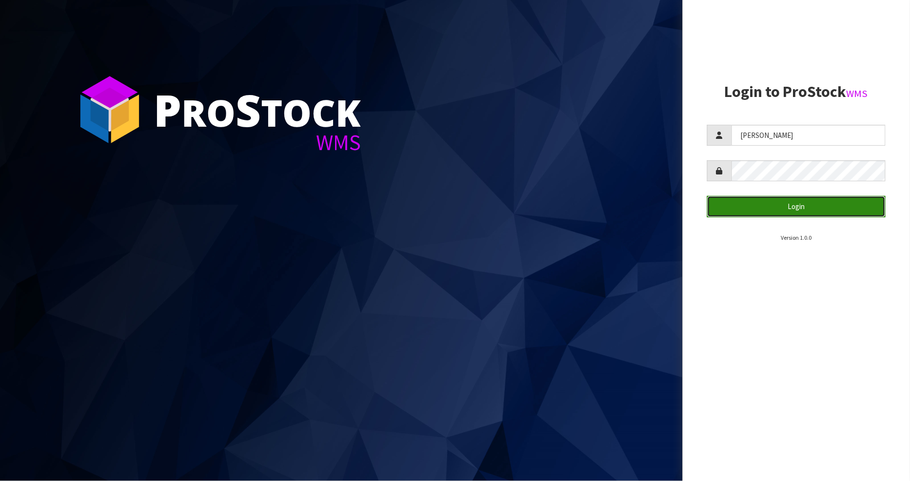
click at [790, 212] on button "Login" at bounding box center [796, 206] width 179 height 21
